Goal: Navigation & Orientation: Find specific page/section

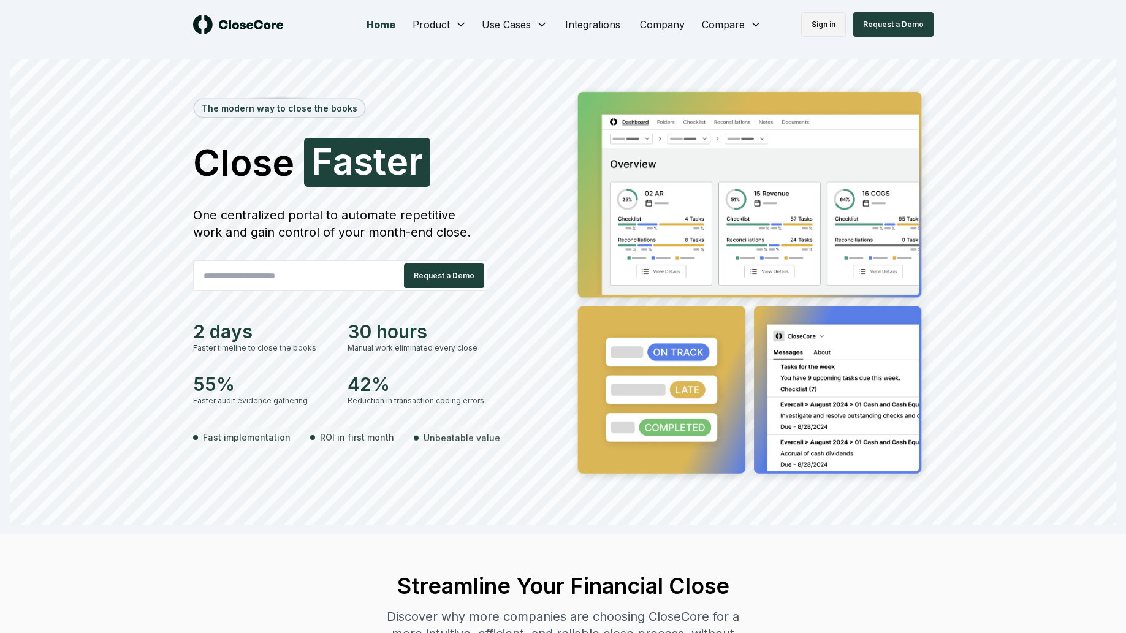
click at [825, 31] on link "Sign in" at bounding box center [823, 24] width 45 height 25
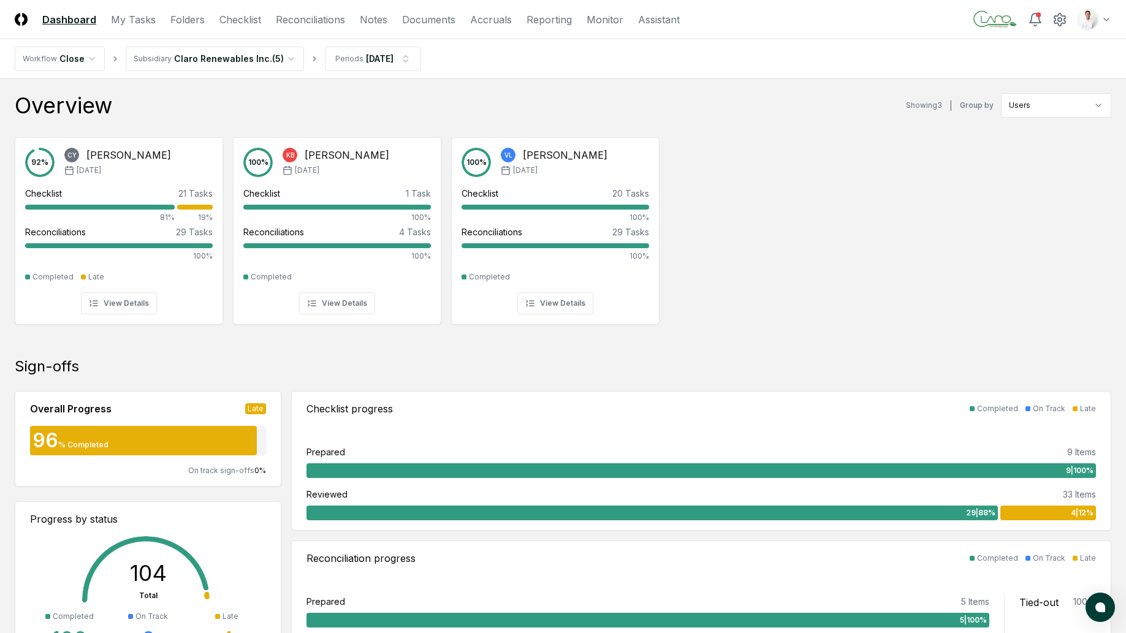
click at [352, 104] on div "Overview Showing 3 | Group by Users" at bounding box center [563, 105] width 1097 height 25
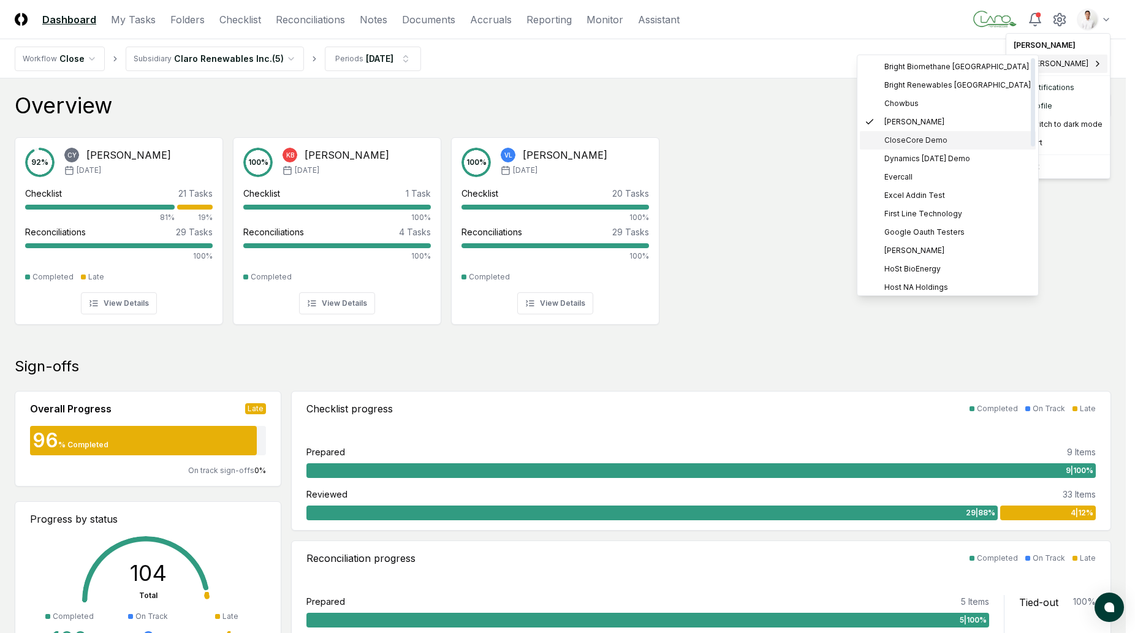
click at [932, 140] on span "CloseCore Demo" at bounding box center [915, 140] width 63 height 11
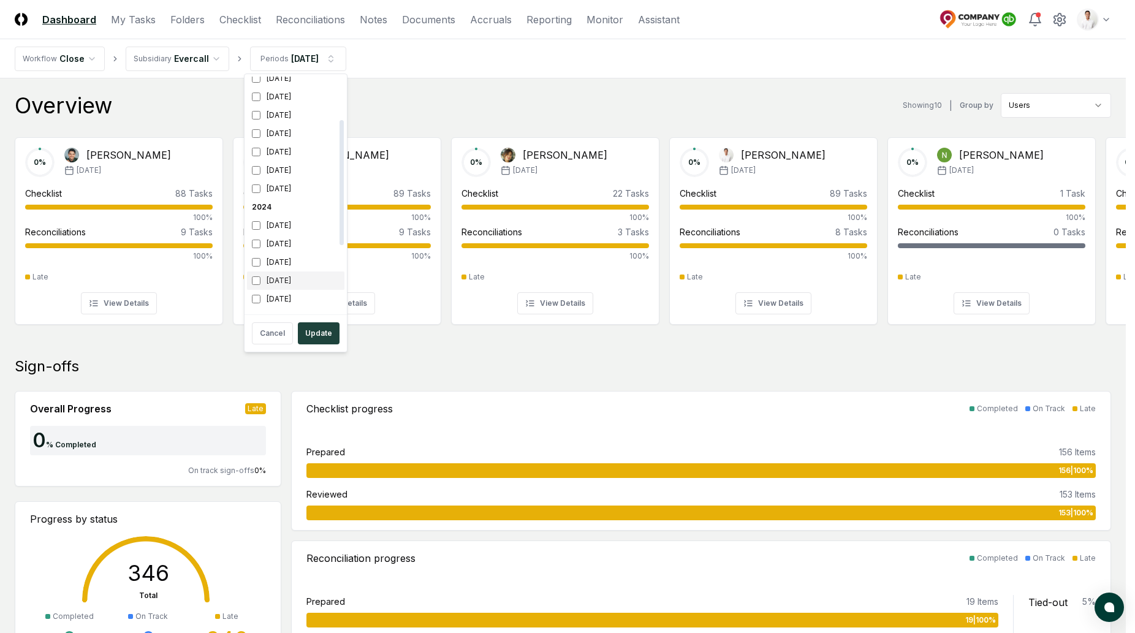
scroll to position [101, 0]
click at [286, 265] on div "[DATE]" at bounding box center [295, 261] width 97 height 18
click at [280, 148] on div "[DATE]" at bounding box center [295, 144] width 97 height 18
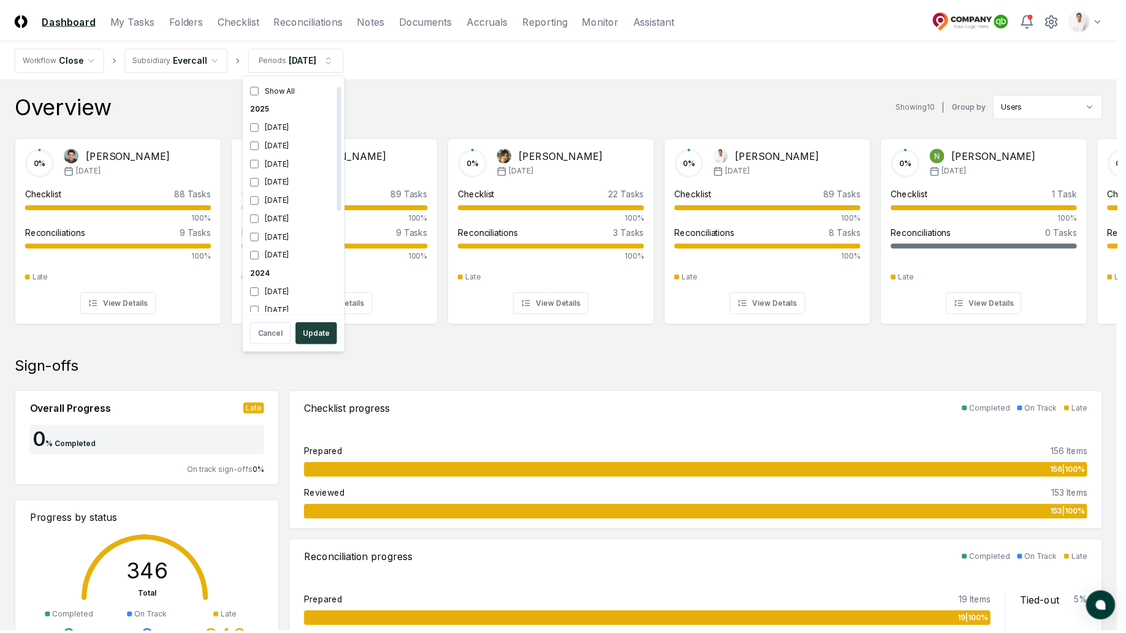
scroll to position [22, 0]
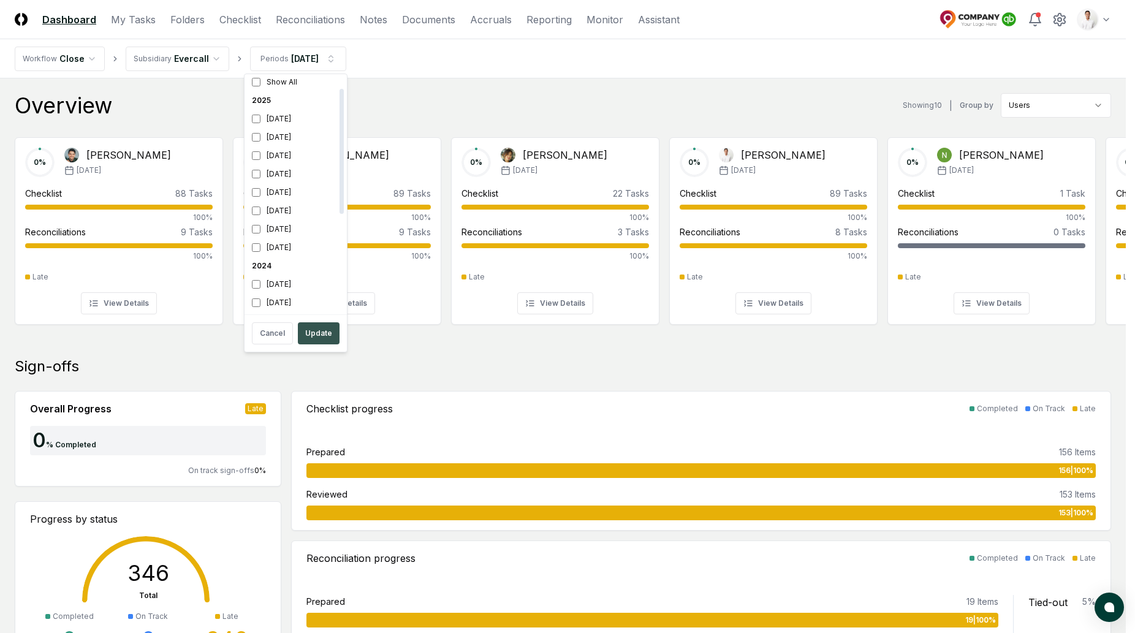
click at [332, 324] on button "Update" at bounding box center [319, 333] width 42 height 22
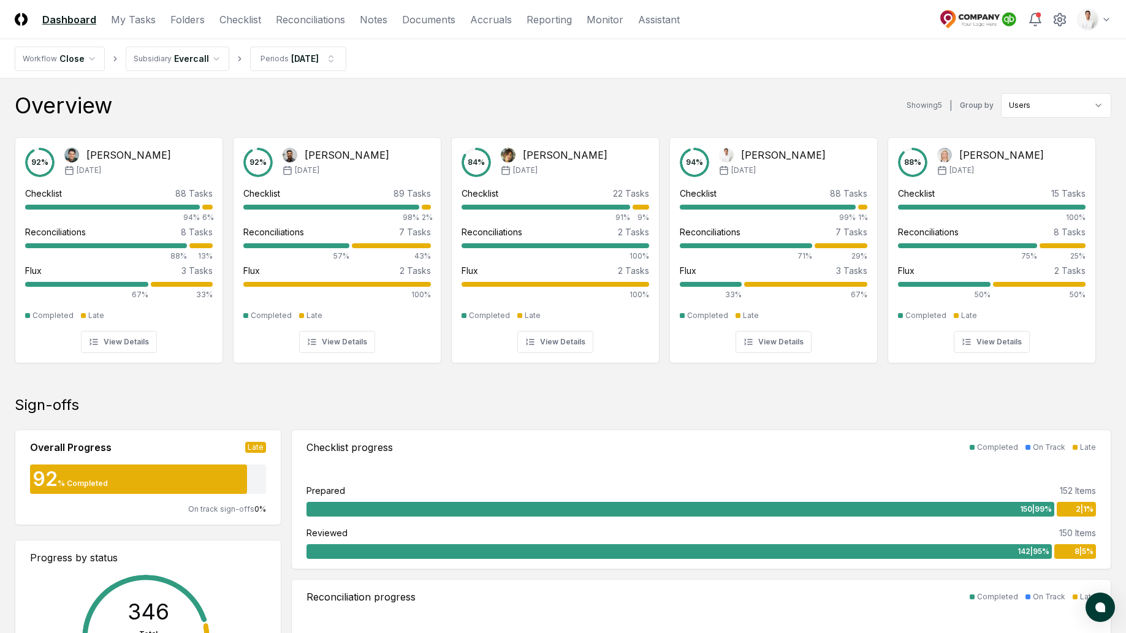
click at [471, 72] on nav "Workflow Close Subsidiary Evercall Periods [DATE]" at bounding box center [563, 58] width 1126 height 39
click at [228, 15] on link "Checklist" at bounding box center [240, 19] width 42 height 15
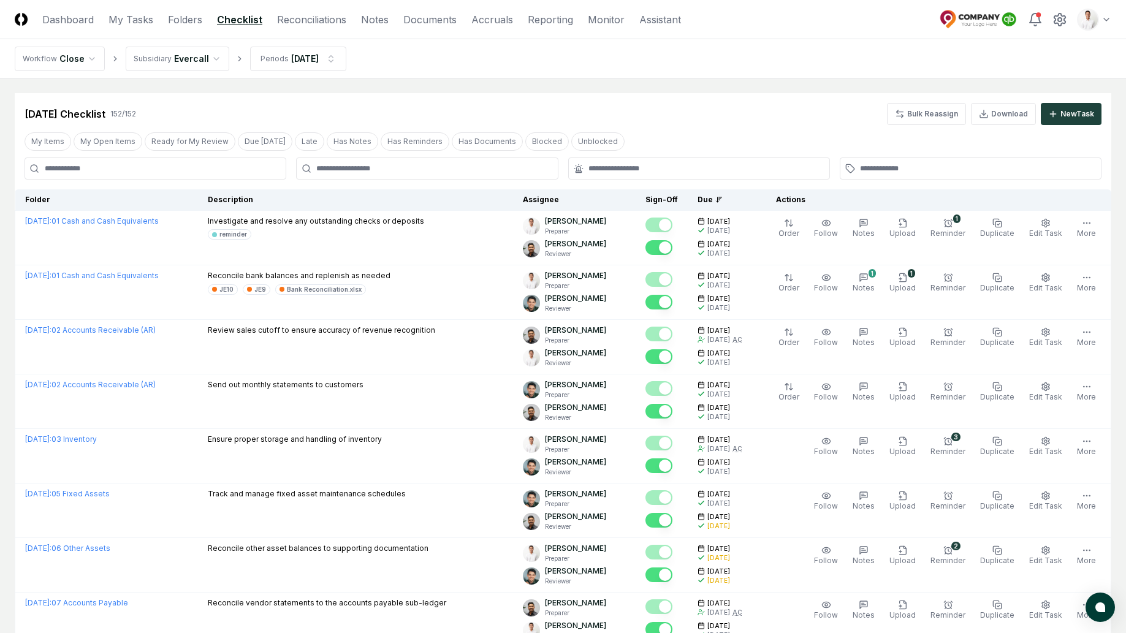
click at [462, 74] on nav "Workflow Close Subsidiary Evercall Periods [DATE]" at bounding box center [563, 58] width 1126 height 39
click at [178, 17] on link "Folders" at bounding box center [185, 19] width 34 height 15
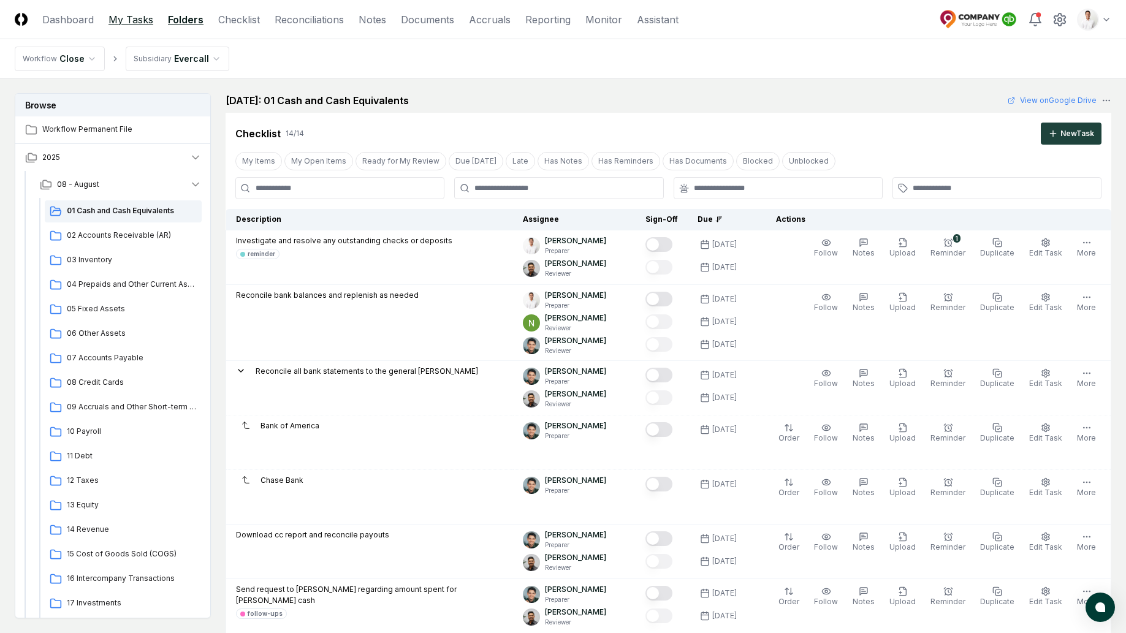
click at [143, 20] on link "My Tasks" at bounding box center [130, 19] width 45 height 15
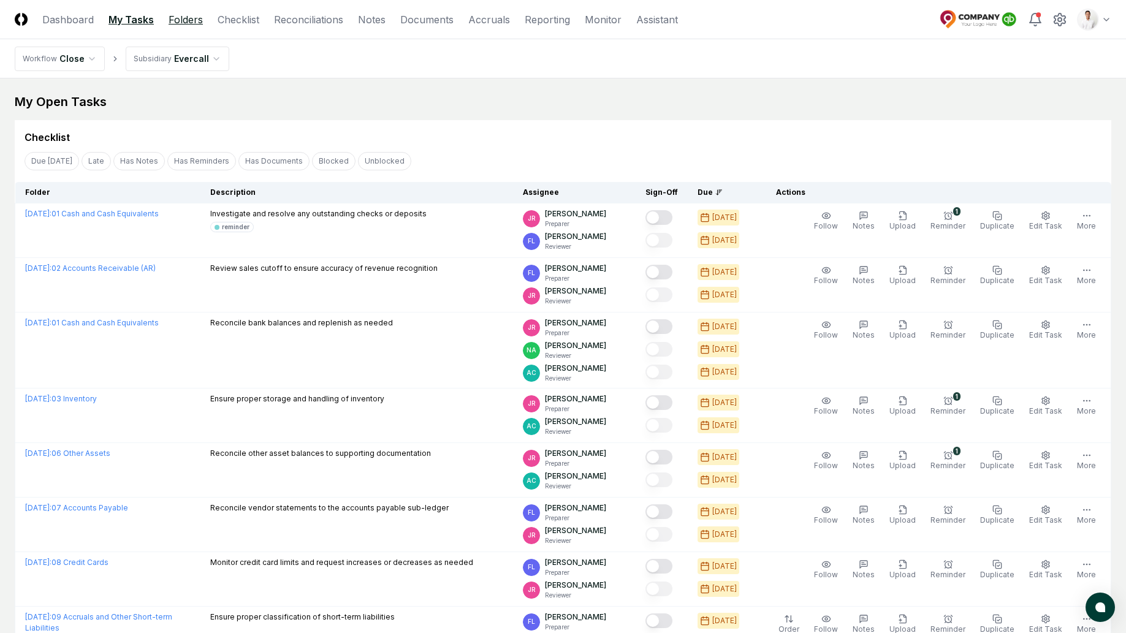
click at [183, 17] on link "Folders" at bounding box center [186, 19] width 34 height 15
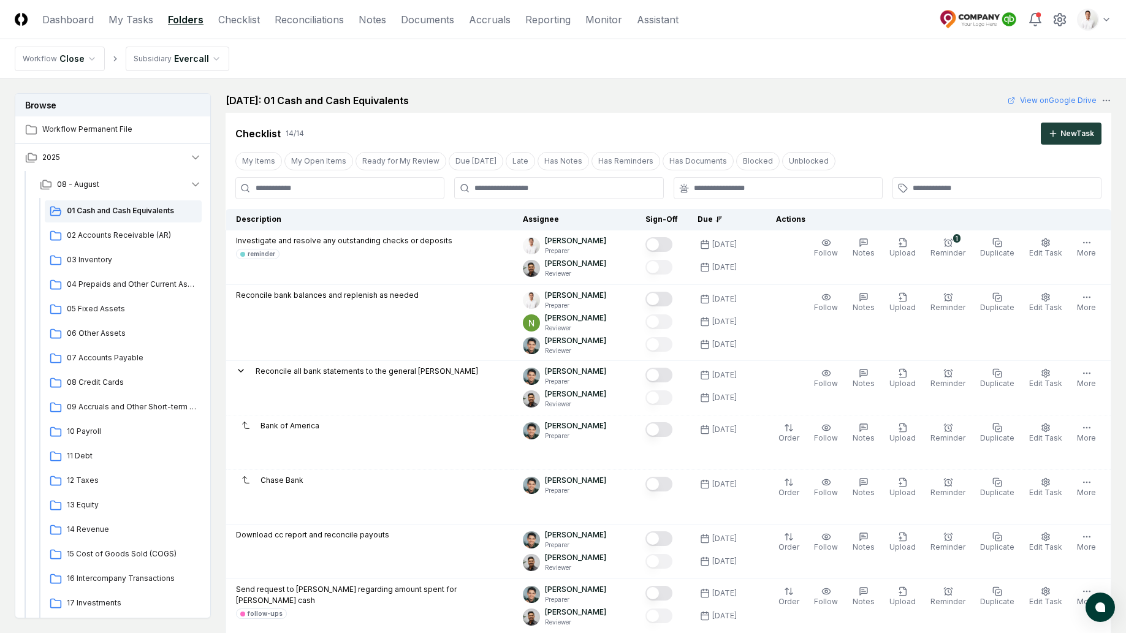
scroll to position [416, 0]
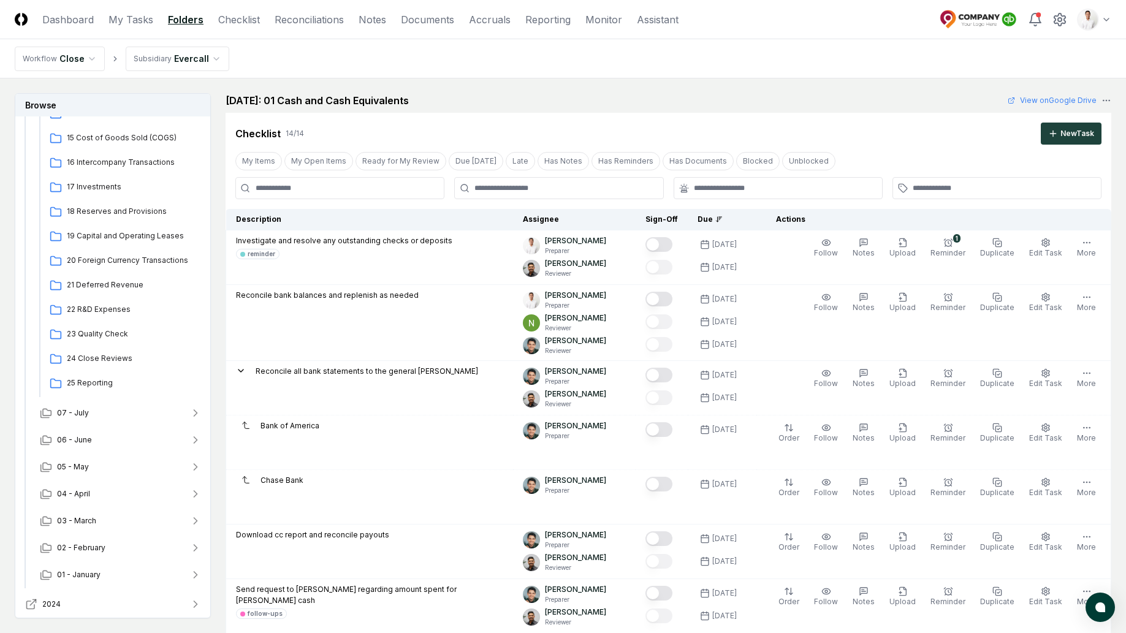
click at [70, 617] on button "2024" at bounding box center [113, 604] width 196 height 27
click at [78, 599] on button "2024" at bounding box center [113, 604] width 196 height 27
click at [102, 604] on button "2024" at bounding box center [113, 604] width 196 height 27
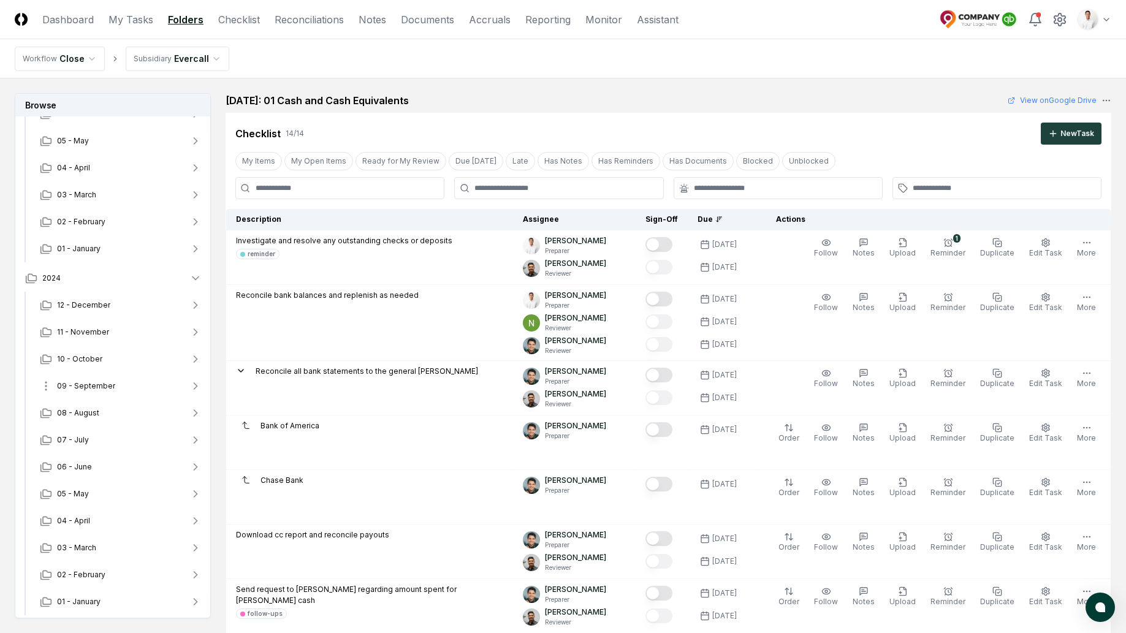
click at [91, 384] on span "09 - September" at bounding box center [86, 386] width 58 height 11
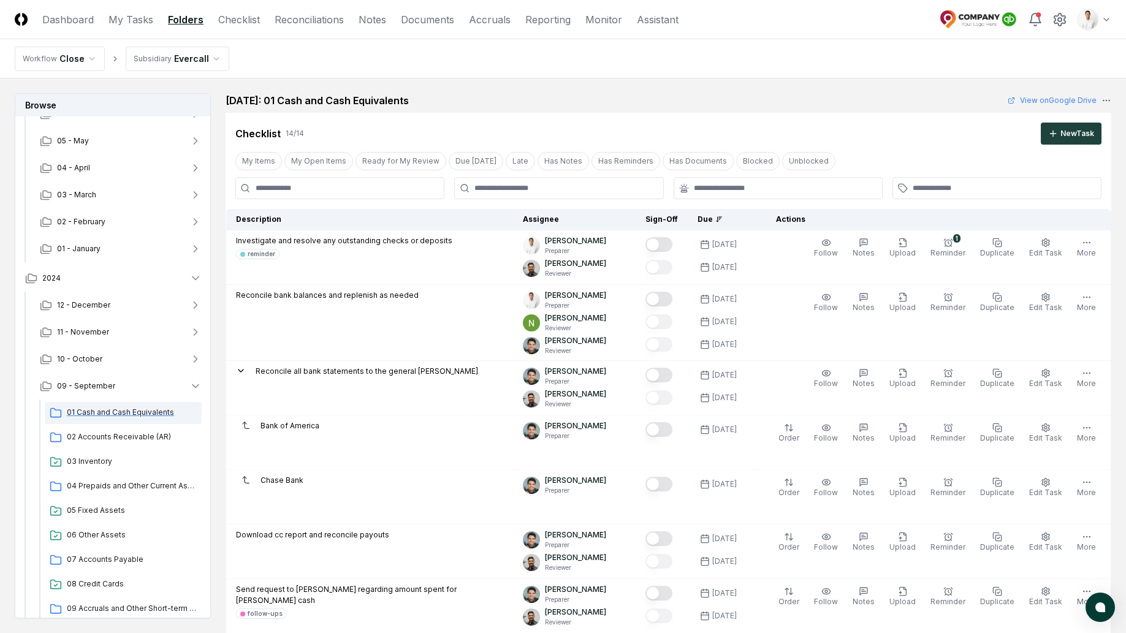
click at [104, 408] on span "01 Cash and Cash Equivalents" at bounding box center [132, 412] width 130 height 11
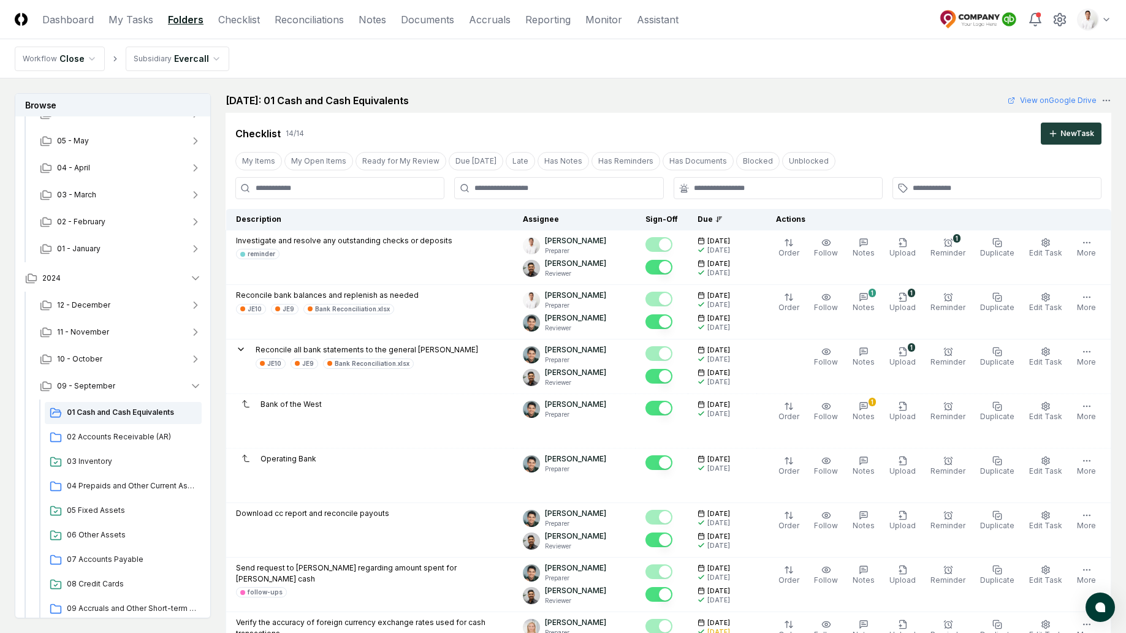
click at [853, 117] on div "Checklist 14 / 14 New Task" at bounding box center [669, 129] width 886 height 32
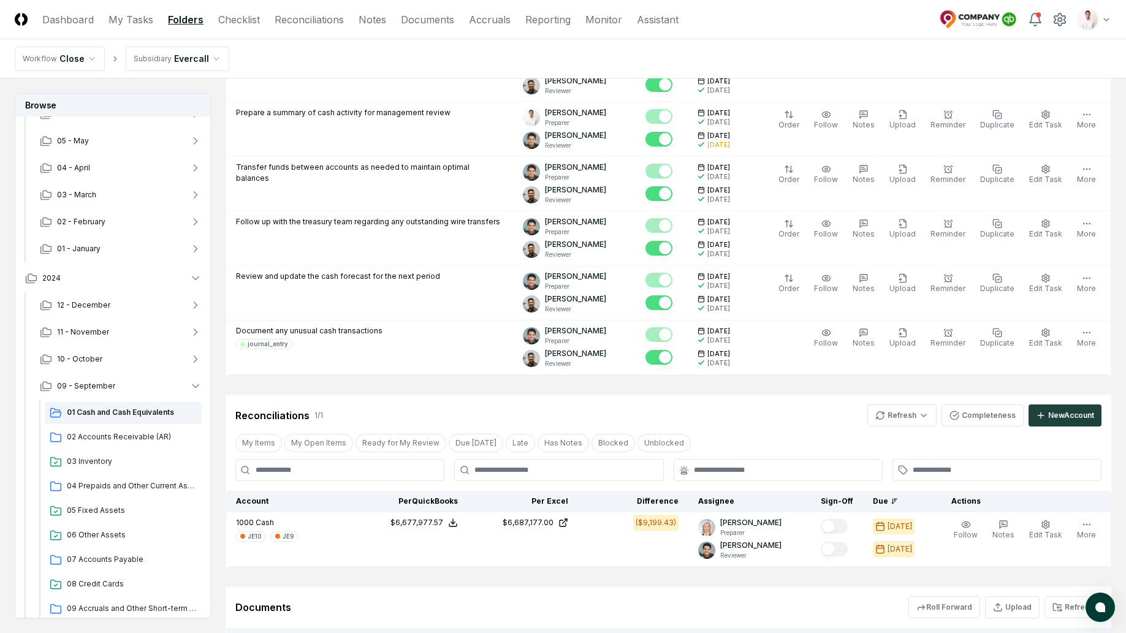
scroll to position [614, 0]
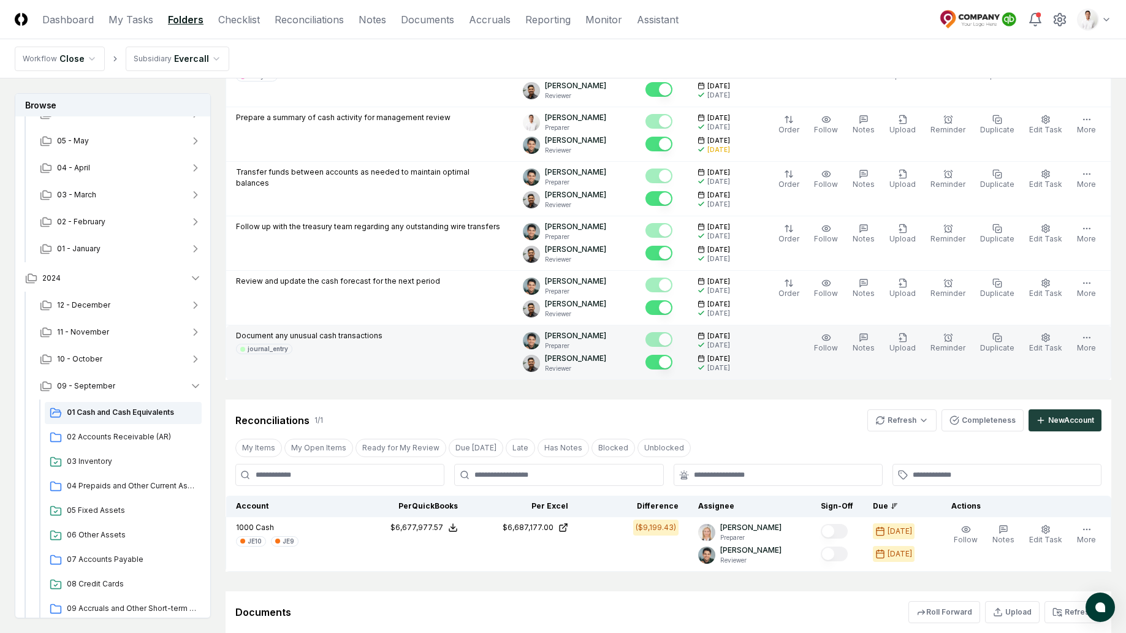
click at [237, 375] on td "Document any unusual cash transactions journal_entry" at bounding box center [369, 352] width 287 height 55
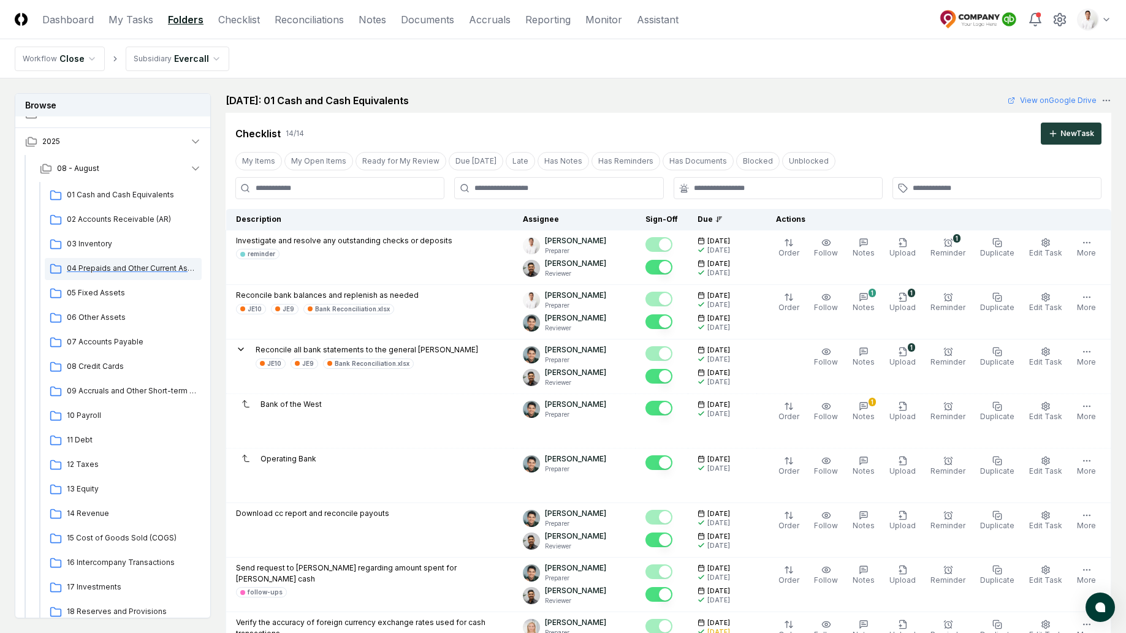
scroll to position [27, 0]
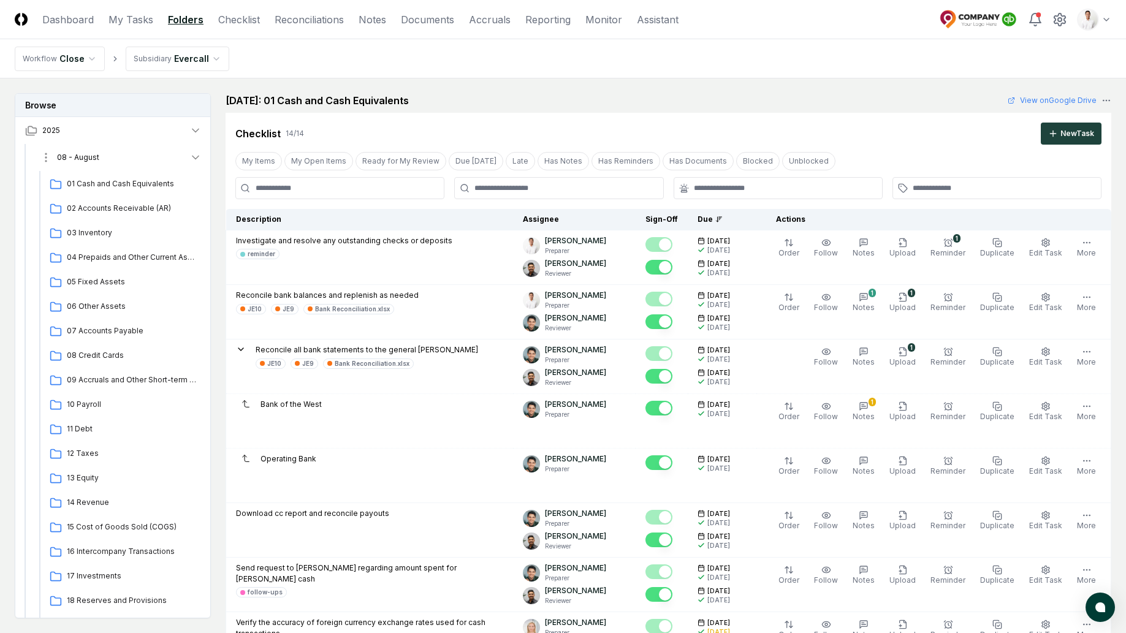
click at [91, 154] on span "08 - August" at bounding box center [78, 157] width 42 height 11
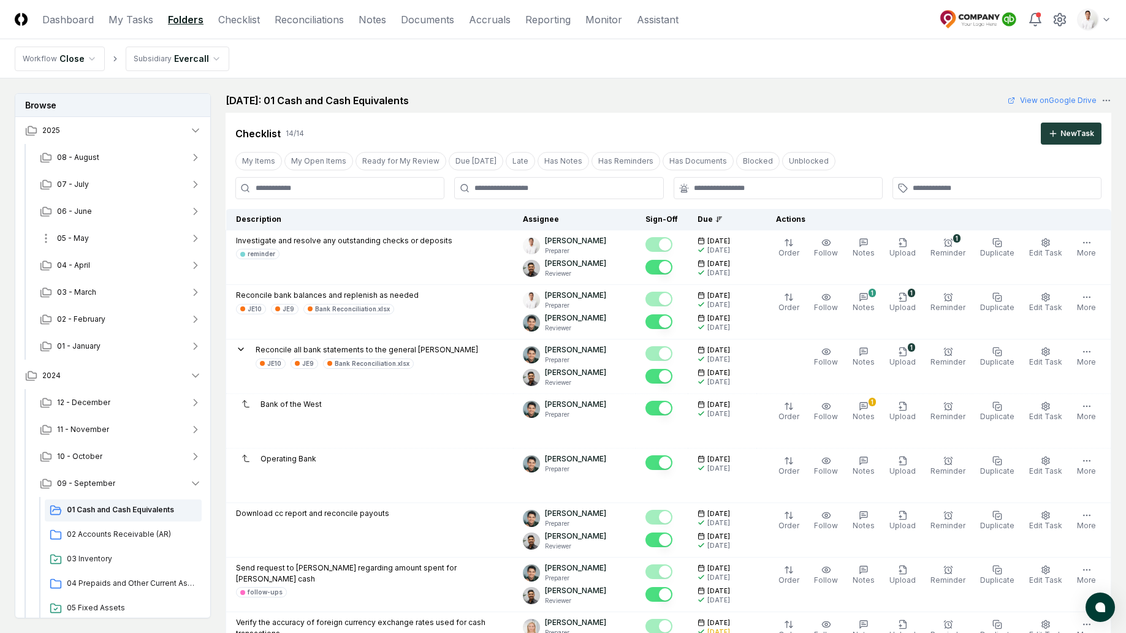
click at [88, 236] on button "05 - May" at bounding box center [120, 238] width 181 height 27
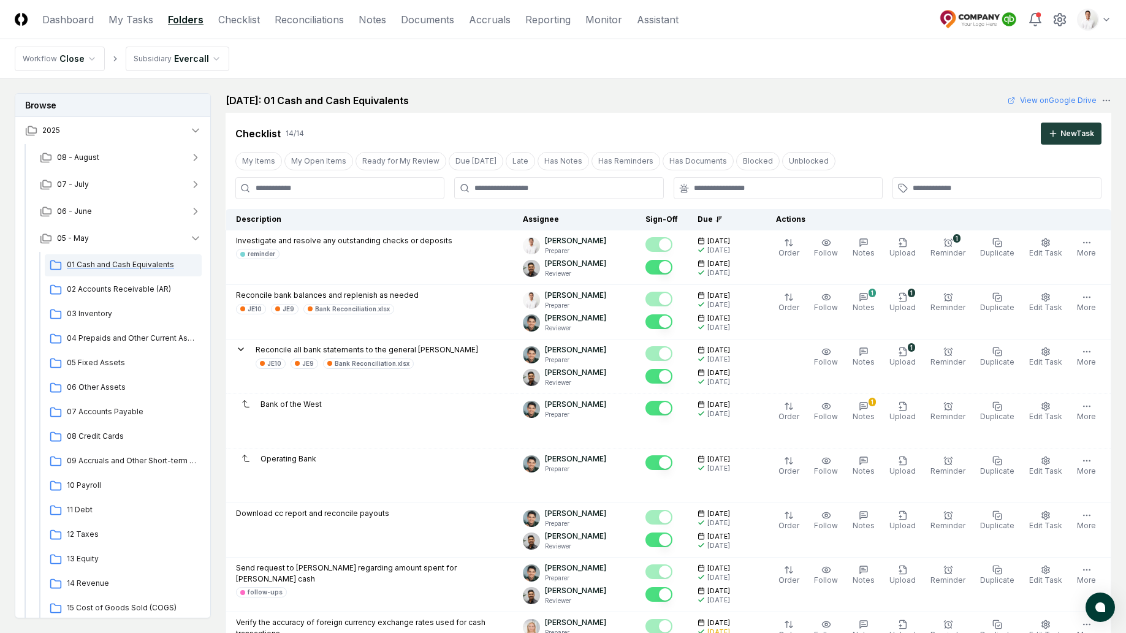
click at [91, 260] on span "01 Cash and Cash Equivalents" at bounding box center [132, 264] width 130 height 11
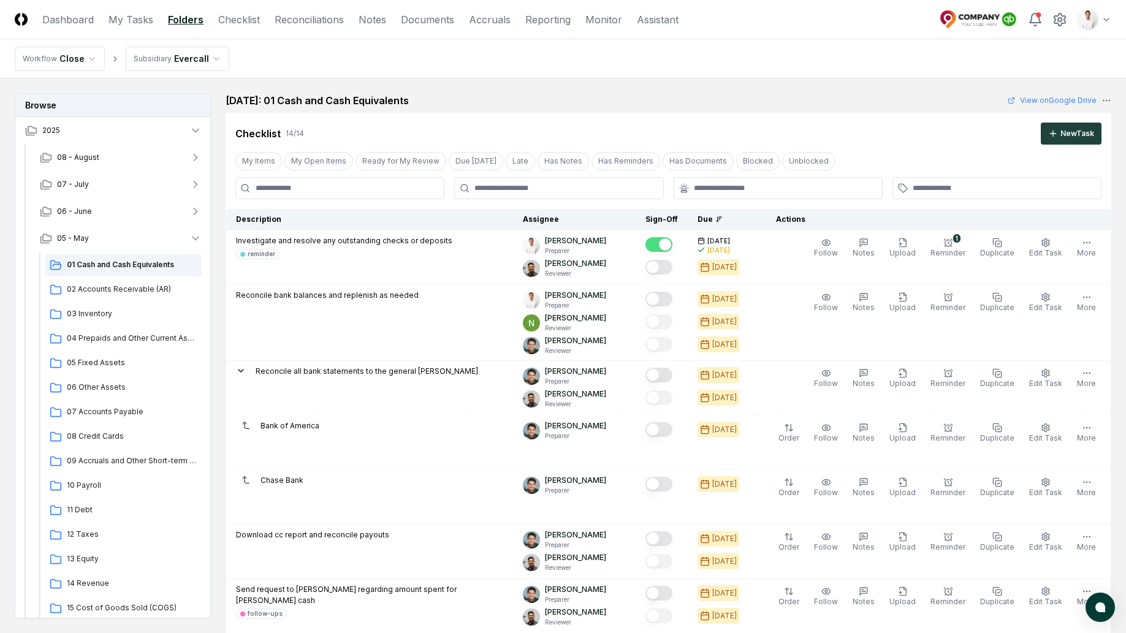
click at [519, 102] on div "[DATE]: 01 Cash and Cash Equivalents View on Google Drive" at bounding box center [669, 100] width 886 height 15
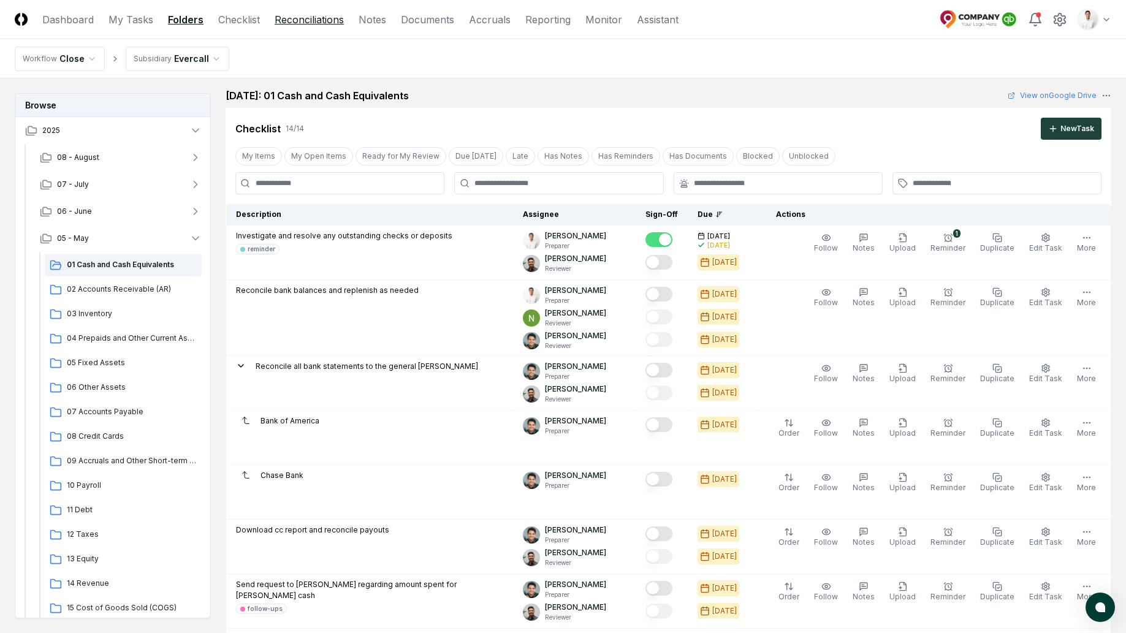
click at [320, 16] on link "Reconciliations" at bounding box center [309, 19] width 69 height 15
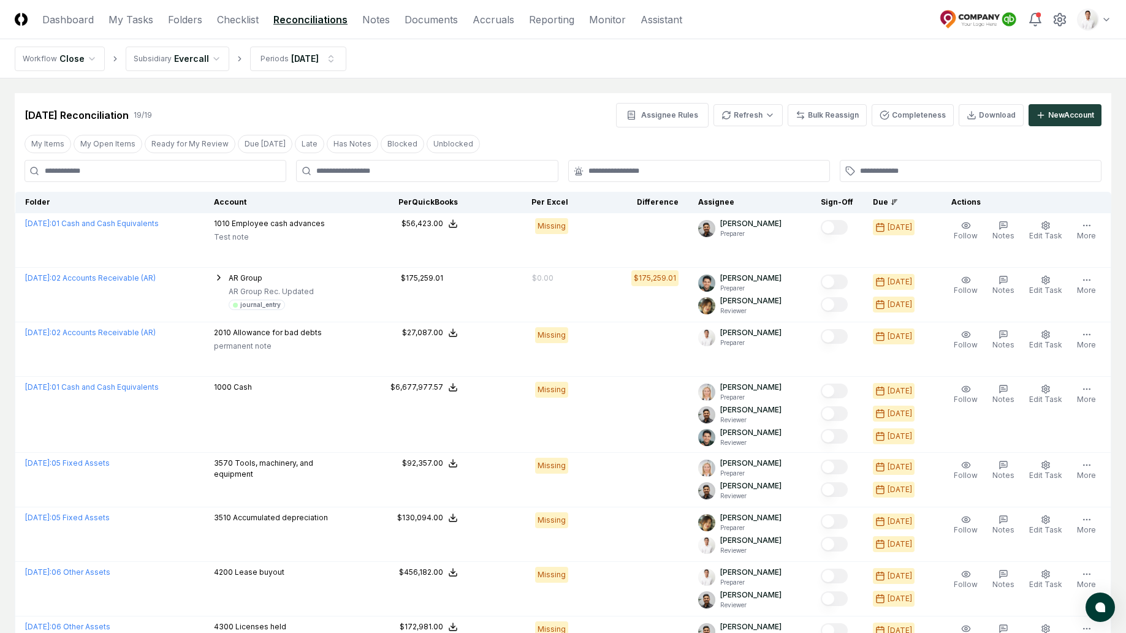
click at [528, 96] on div "[DATE] Reconciliation 19 / 19 Assignee Rules Refresh Bulk Reassign Completeness…" at bounding box center [563, 110] width 1097 height 34
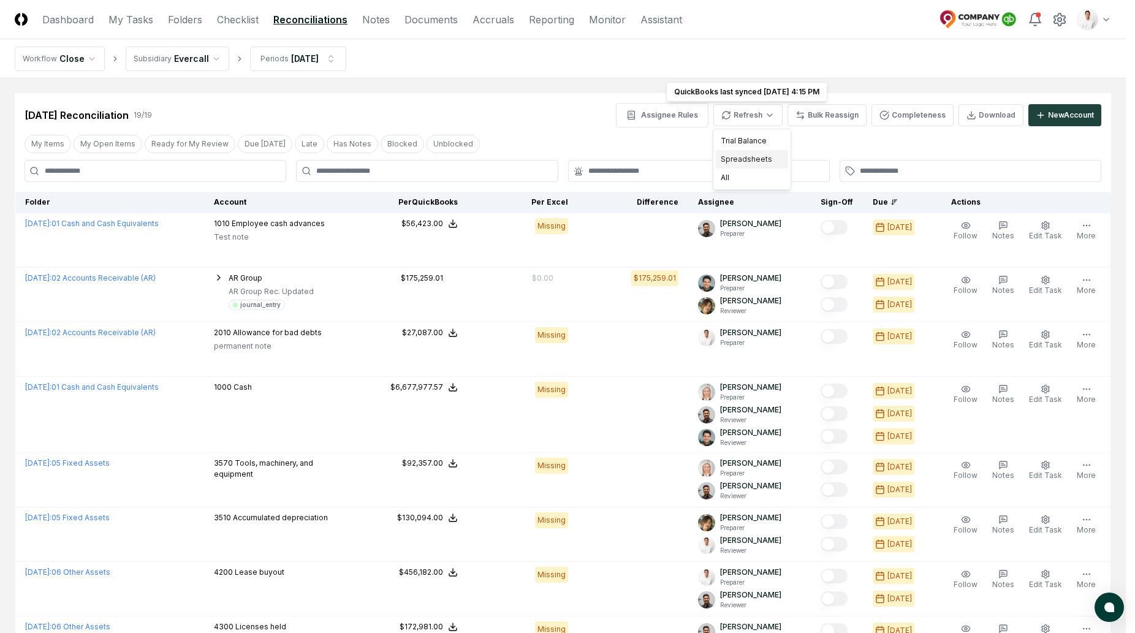
click at [764, 156] on div "Spreadsheets" at bounding box center [752, 159] width 72 height 18
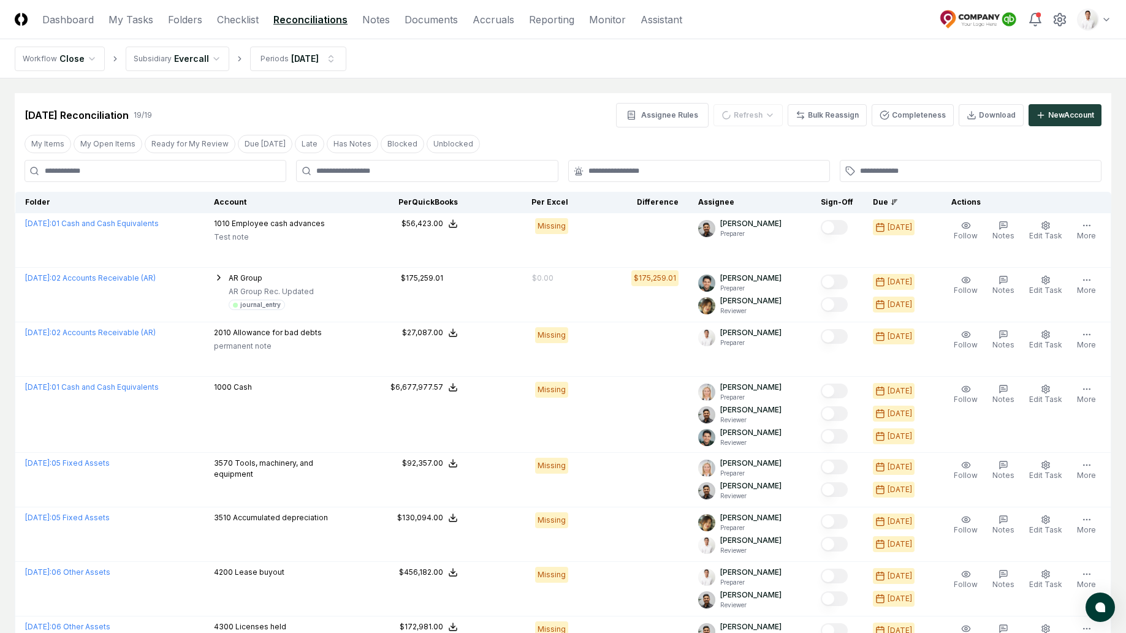
click at [836, 45] on nav "Workflow Close Subsidiary Evercall Periods [DATE]" at bounding box center [563, 58] width 1126 height 39
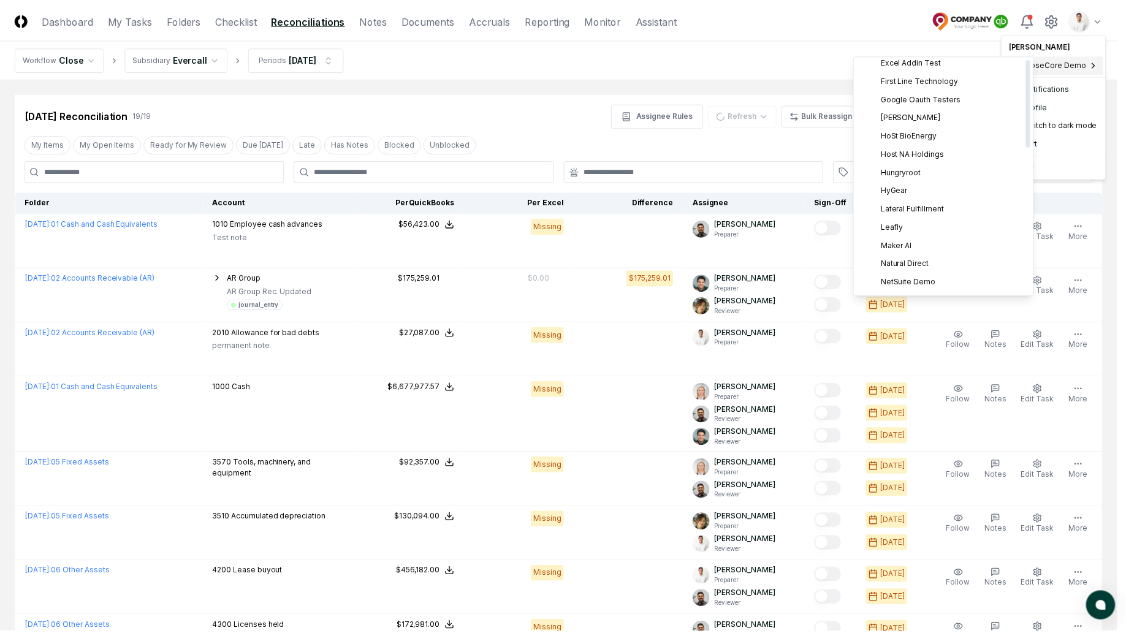
scroll to position [276, 0]
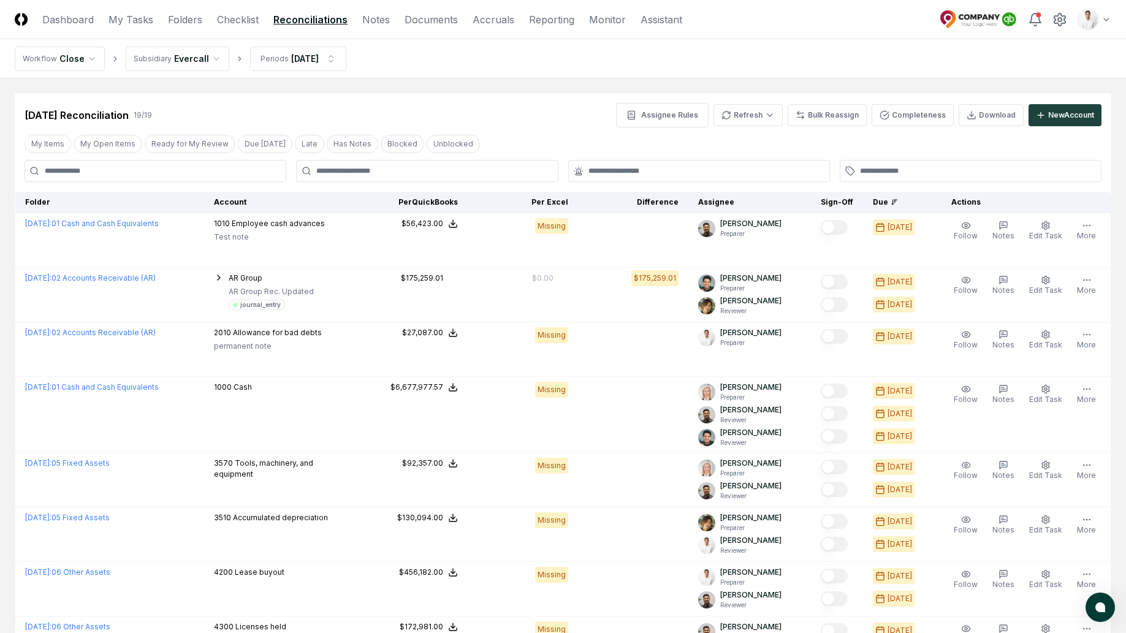
click at [555, 102] on div "[DATE] Reconciliation 19 / 19 Assignee Rules Refresh Bulk Reassign Completeness…" at bounding box center [563, 110] width 1097 height 34
click at [462, 105] on div "[DATE] Reconciliation 19 / 19 Assignee Rules Refresh Bulk Reassign Completeness…" at bounding box center [563, 115] width 1077 height 25
drag, startPoint x: 462, startPoint y: 96, endPoint x: 461, endPoint y: 107, distance: 11.7
click at [462, 94] on div "[DATE] Reconciliation 19 / 19 Assignee Rules Refresh Bulk Reassign Completeness…" at bounding box center [563, 110] width 1097 height 34
click at [515, 97] on div "[DATE] Reconciliation 19 / 19 Assignee Rules Refresh Bulk Reassign Completeness…" at bounding box center [563, 110] width 1097 height 34
